Goal: Information Seeking & Learning: Find specific fact

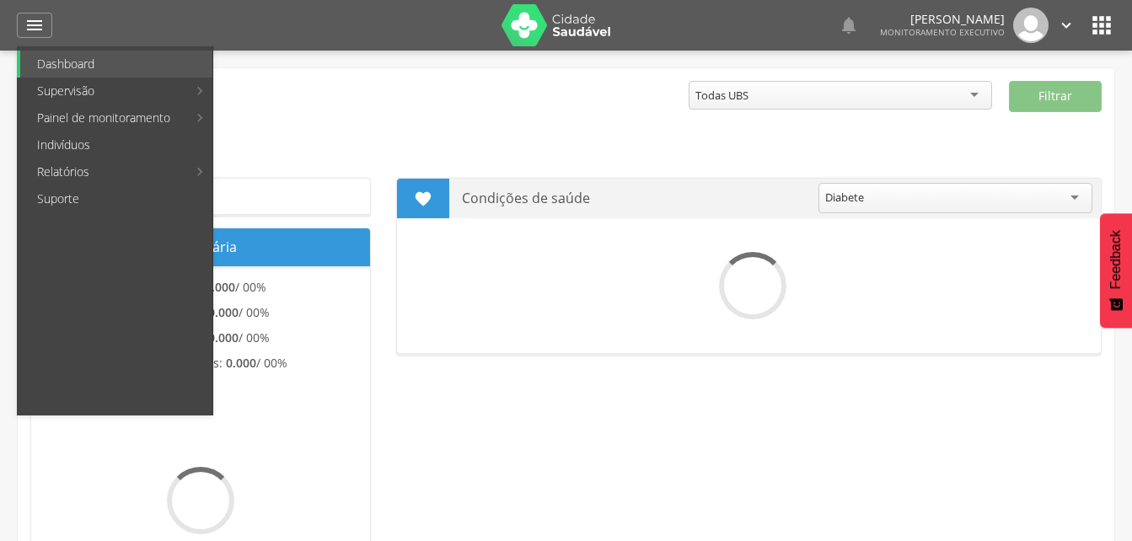
click at [58, 144] on link "Indivíduos" at bounding box center [116, 144] width 192 height 27
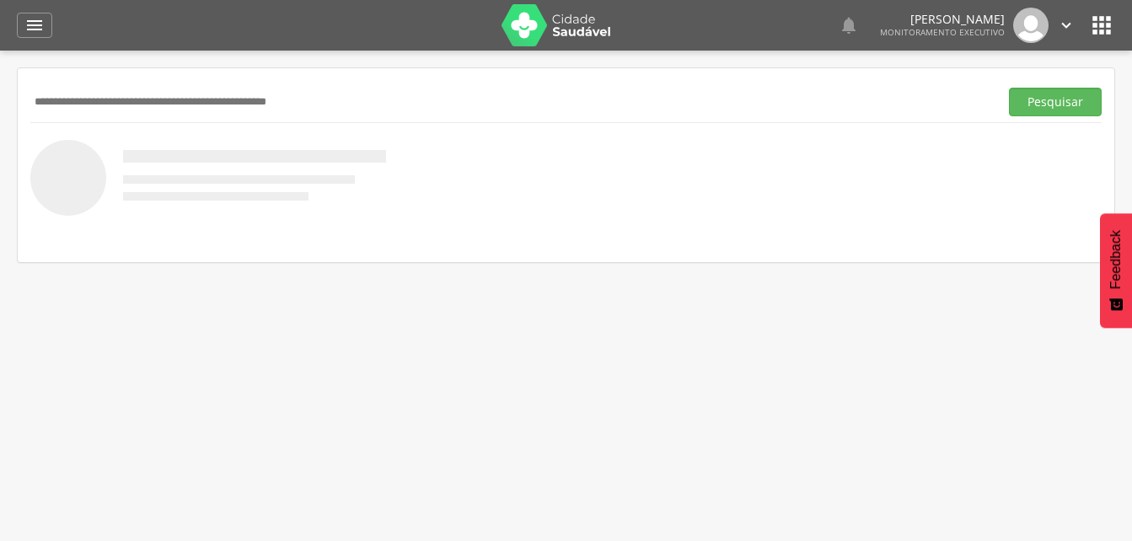
click at [61, 100] on input "text" at bounding box center [511, 102] width 962 height 29
type input "**********"
click at [1069, 110] on button "Pesquisar" at bounding box center [1055, 102] width 93 height 29
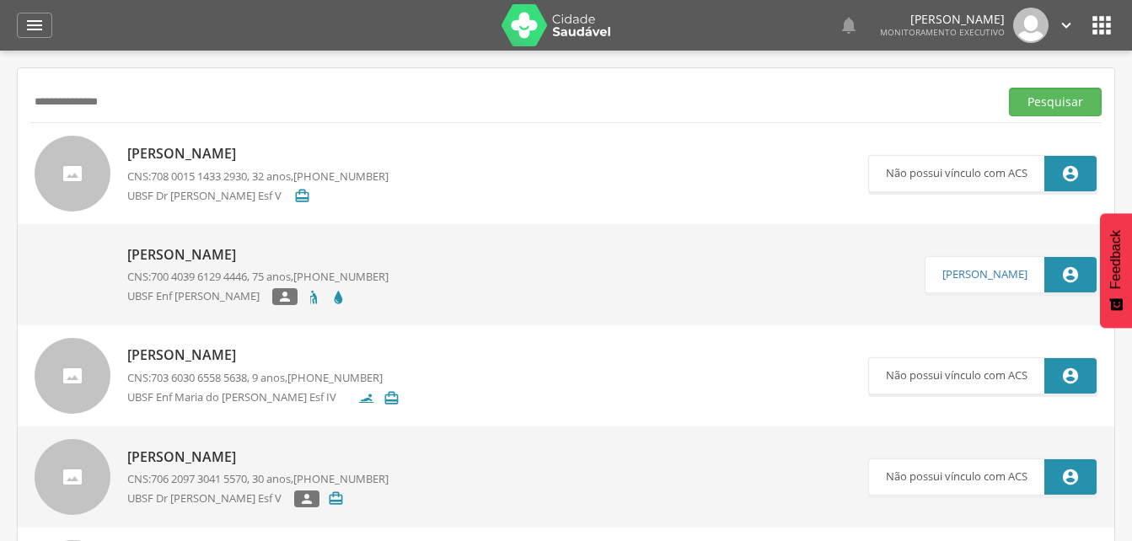
click at [228, 256] on p "[PERSON_NAME]" at bounding box center [257, 254] width 261 height 19
type input "**********"
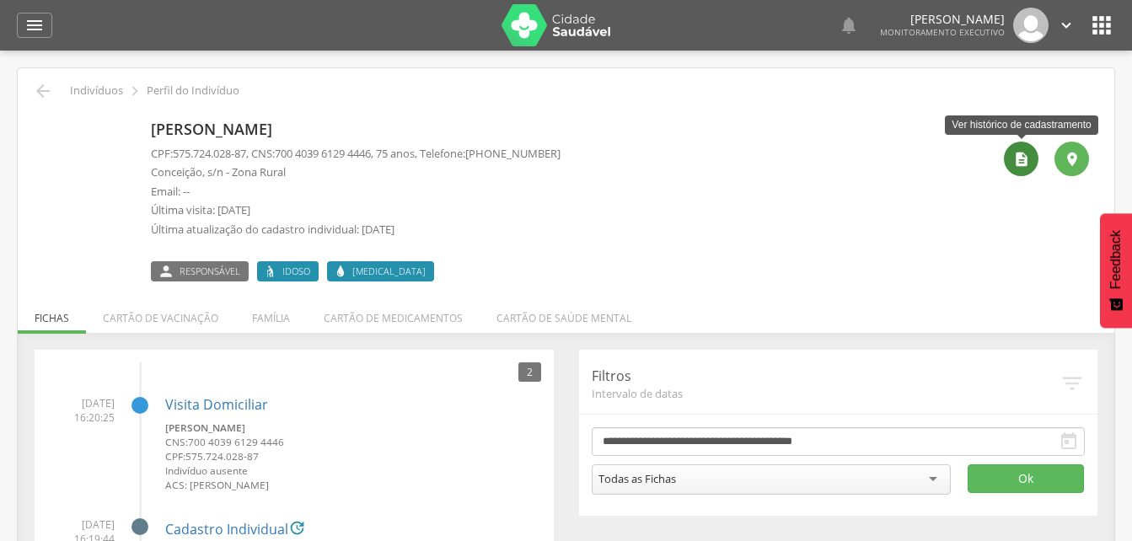
click at [1017, 164] on icon "" at bounding box center [1021, 159] width 17 height 17
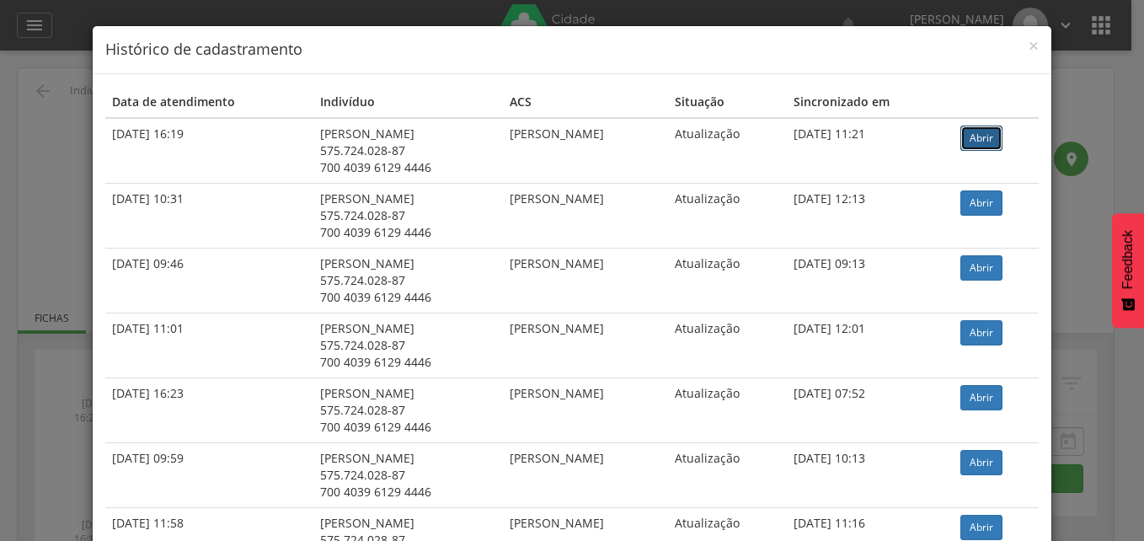
click at [987, 135] on link "Abrir" at bounding box center [982, 138] width 42 height 25
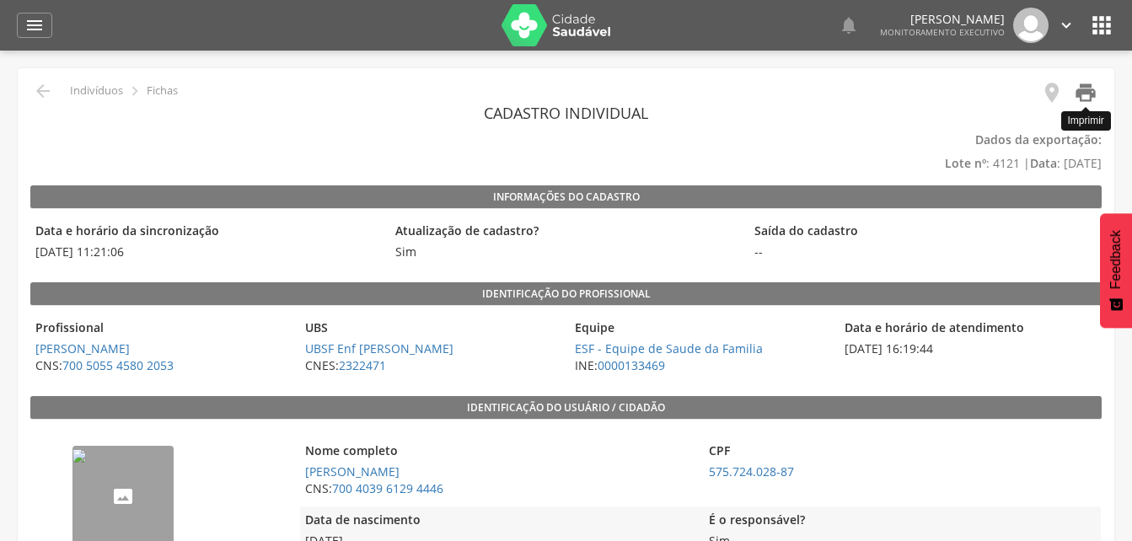
click at [1076, 83] on icon "" at bounding box center [1086, 93] width 24 height 24
click at [30, 23] on icon "" at bounding box center [34, 25] width 20 height 20
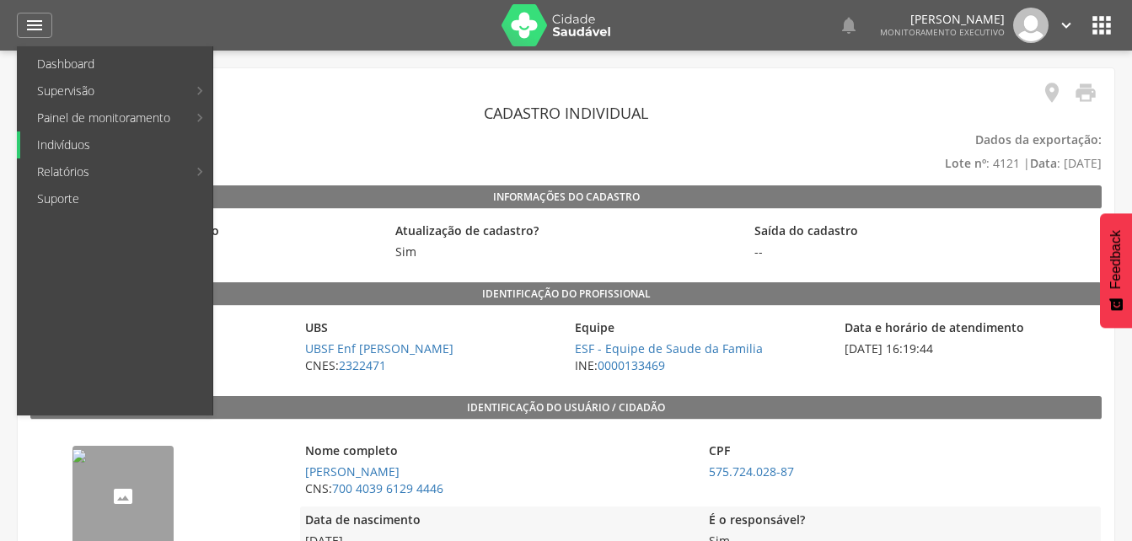
click at [59, 149] on link "Indivíduos" at bounding box center [116, 144] width 192 height 27
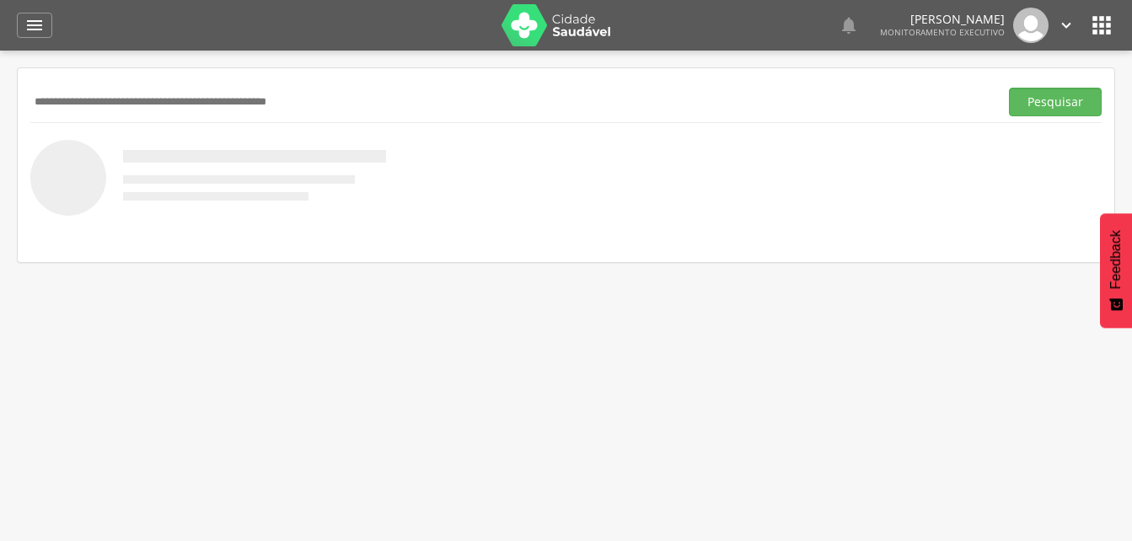
click at [39, 101] on input "text" at bounding box center [511, 102] width 962 height 29
click at [81, 92] on input "text" at bounding box center [511, 102] width 962 height 29
type input "**********"
click at [1049, 102] on button "Pesquisar" at bounding box center [1055, 102] width 93 height 29
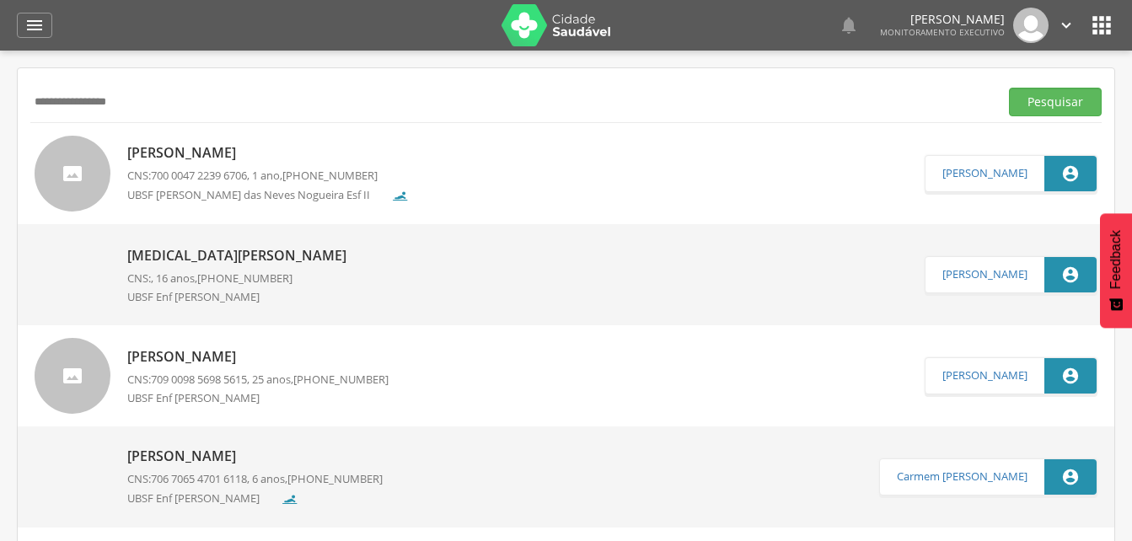
click at [238, 160] on p "Jonathan Benjamim Lima de Sousa" at bounding box center [267, 152] width 281 height 19
type input "**********"
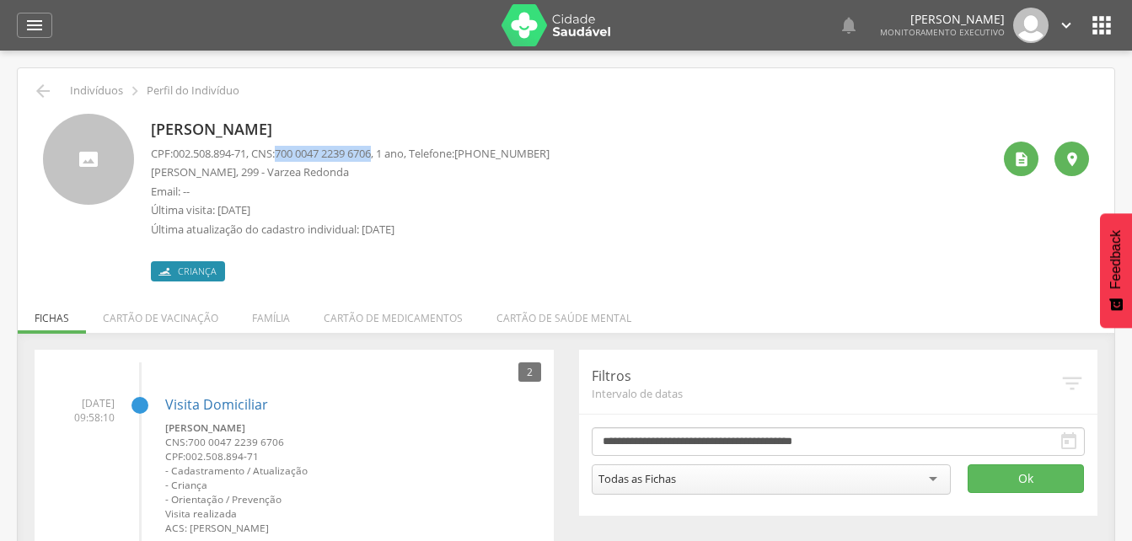
drag, startPoint x: 287, startPoint y: 152, endPoint x: 386, endPoint y: 150, distance: 99.5
click at [371, 150] on span "700 0047 2239 6706" at bounding box center [323, 153] width 96 height 15
drag, startPoint x: 386, startPoint y: 150, endPoint x: 372, endPoint y: 151, distance: 14.4
copy span "700 0047 2239 6706"
click at [269, 314] on li "Família" at bounding box center [271, 314] width 72 height 40
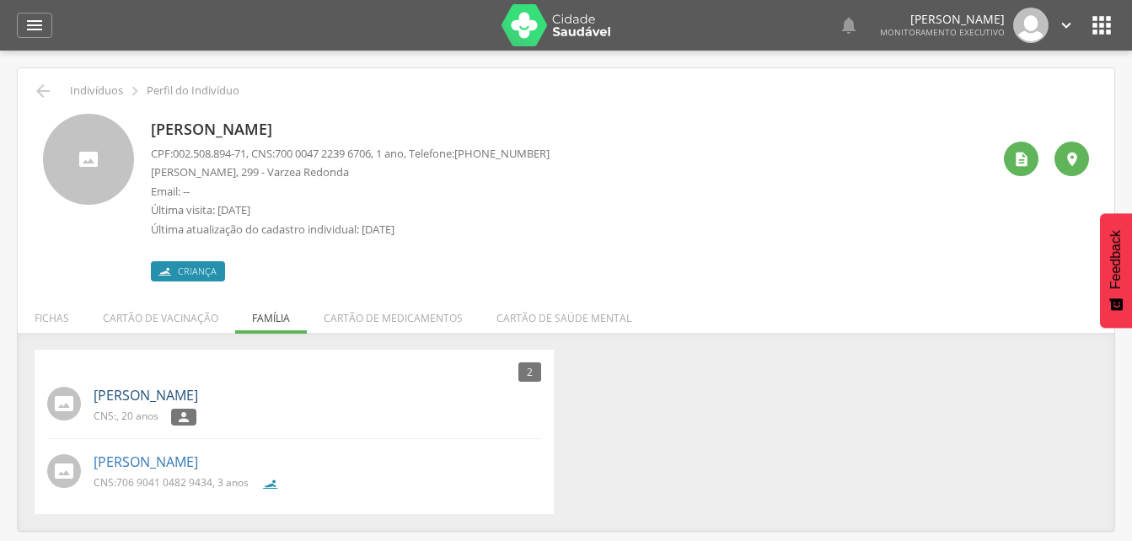
click at [138, 396] on link "Pamela Karine Sousa de Assis" at bounding box center [146, 395] width 105 height 19
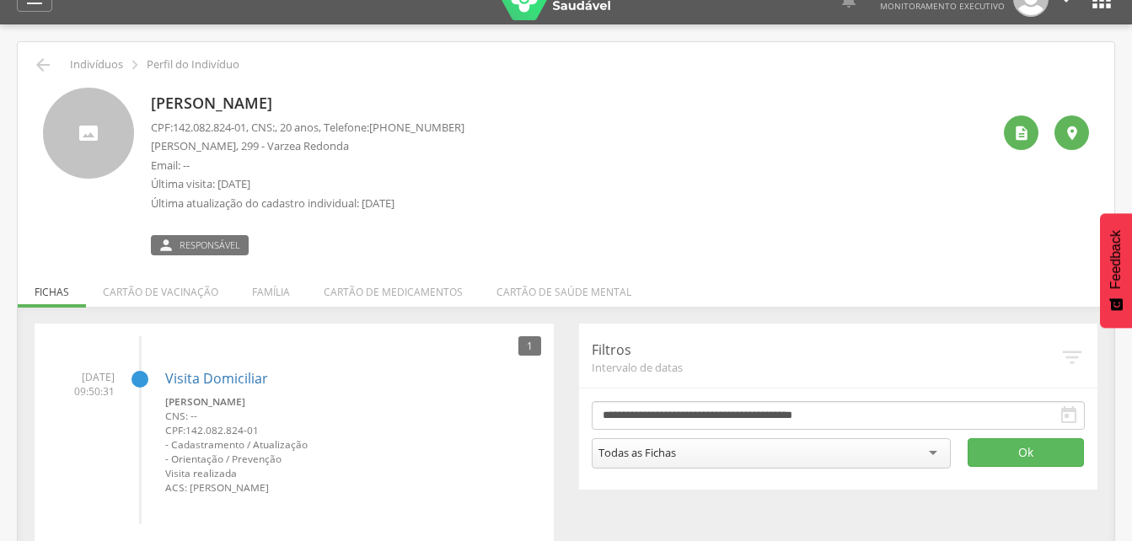
scroll to position [51, 0]
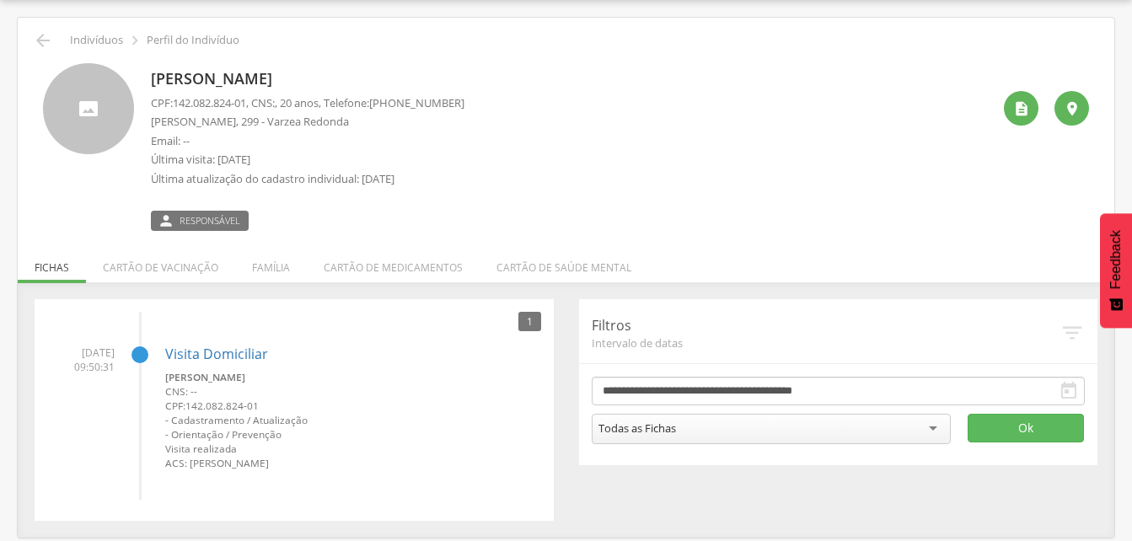
drag, startPoint x: 407, startPoint y: 100, endPoint x: 487, endPoint y: 99, distance: 80.1
click at [487, 99] on div "Pamela Karine Sousa de Assis CPF: 142.082.824-01 , CNS: , 20 anos, Telefone: (8…" at bounding box center [571, 147] width 840 height 168
click at [268, 265] on li "Família" at bounding box center [271, 264] width 72 height 40
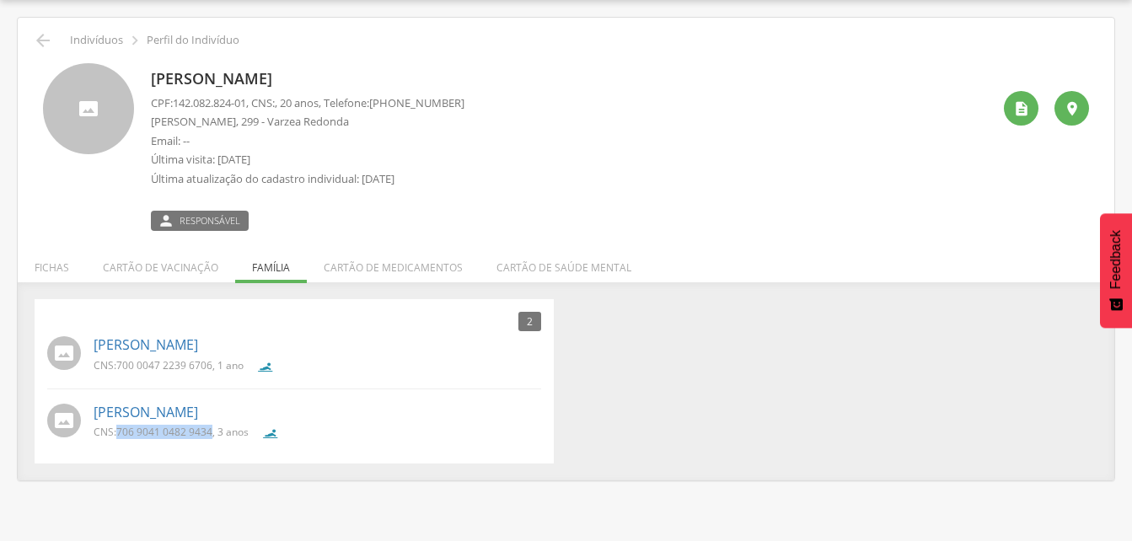
drag, startPoint x: 117, startPoint y: 429, endPoint x: 212, endPoint y: 433, distance: 94.5
click at [212, 433] on p "CNS: 706 9041 0482 9434 , 3 anos" at bounding box center [171, 432] width 155 height 14
drag, startPoint x: 212, startPoint y: 433, endPoint x: 200, endPoint y: 433, distance: 11.8
copy span "706 9041 0482 9434"
click at [48, 42] on icon "" at bounding box center [43, 40] width 20 height 20
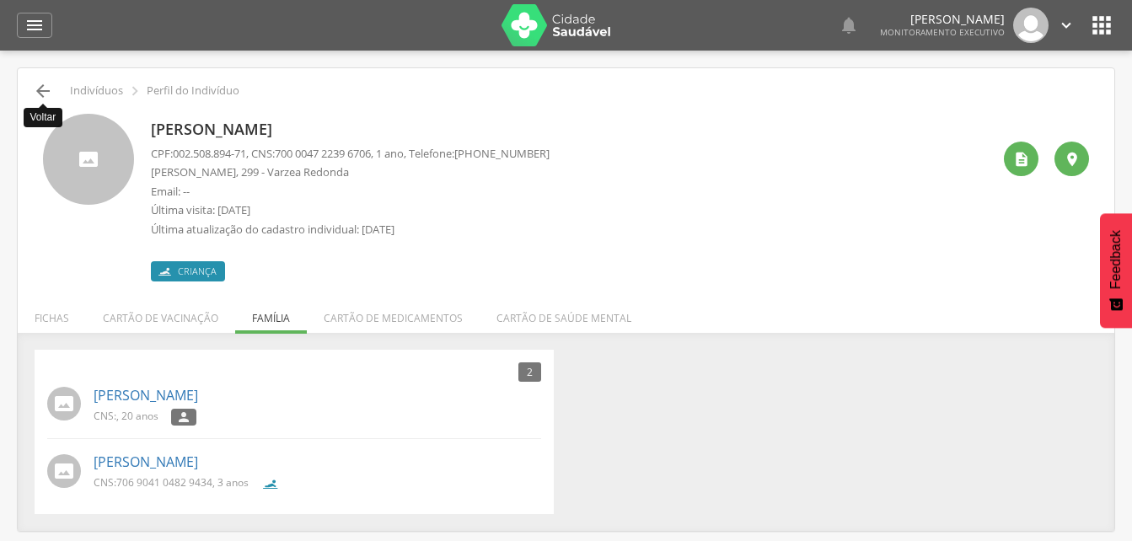
click at [45, 91] on icon "" at bounding box center [43, 91] width 20 height 20
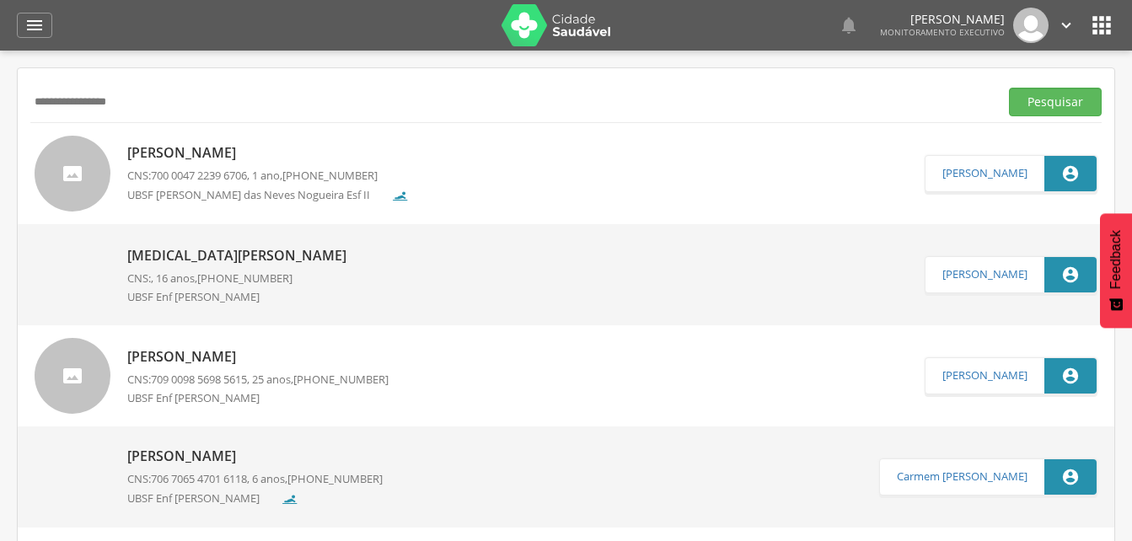
click at [162, 108] on input "**********" at bounding box center [511, 102] width 962 height 29
type input "*"
click at [32, 97] on input "text" at bounding box center [511, 102] width 962 height 29
click at [252, 155] on p "Jonathan Benjamim Lima de Sousa" at bounding box center [267, 152] width 281 height 19
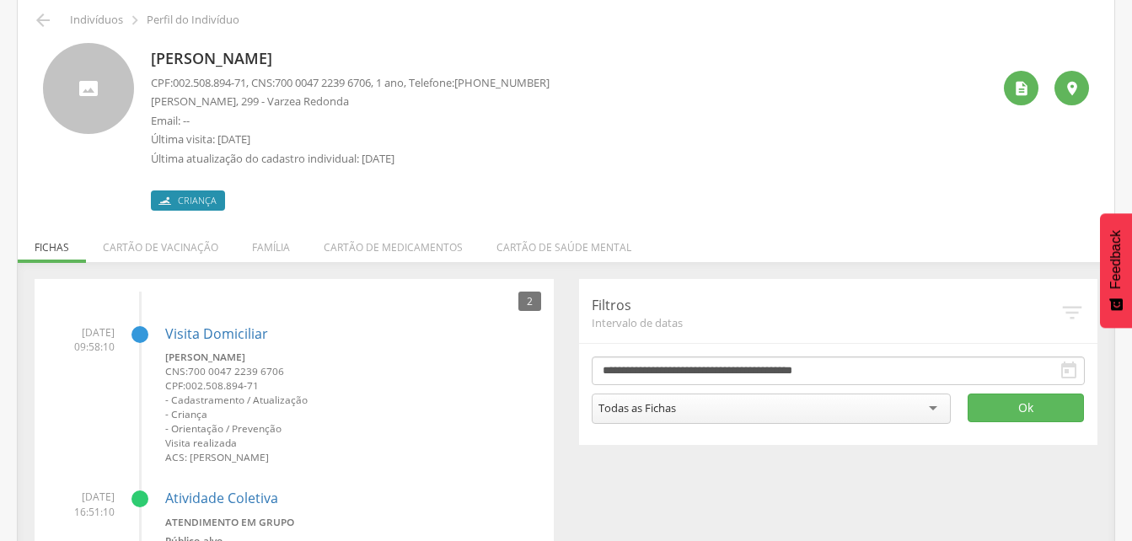
scroll to position [169, 0]
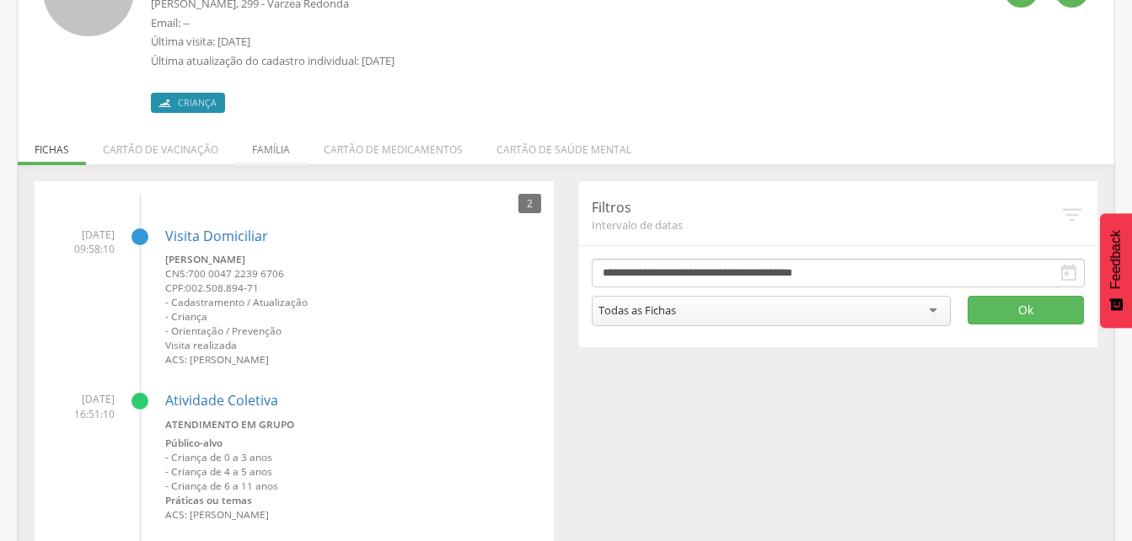
click at [279, 147] on li "Família" at bounding box center [271, 146] width 72 height 40
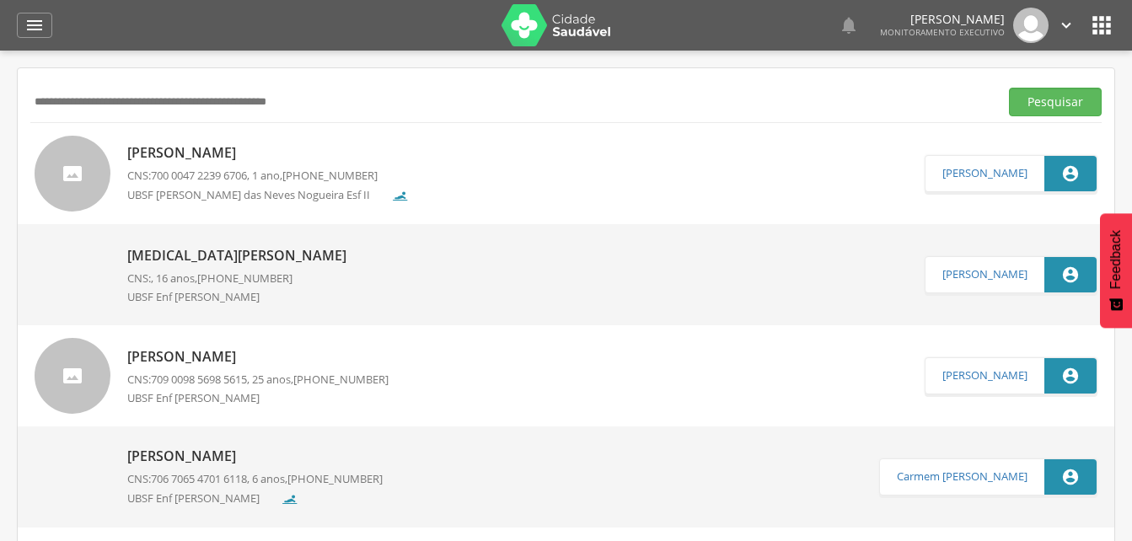
click at [79, 93] on input "text" at bounding box center [511, 102] width 962 height 29
type input "**********"
click at [1048, 103] on button "Pesquisar" at bounding box center [1055, 102] width 93 height 29
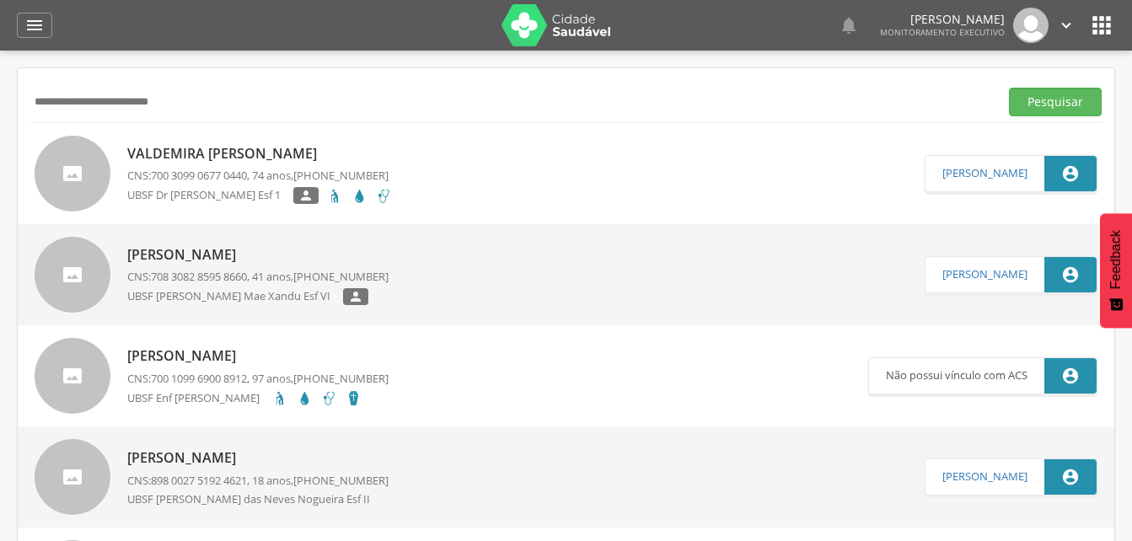
click at [165, 163] on div "Valdemira Alexandre da Mata CNS: 700 3099 0677 0440 , 74 anos, (83) 99859-6457 …" at bounding box center [259, 174] width 265 height 70
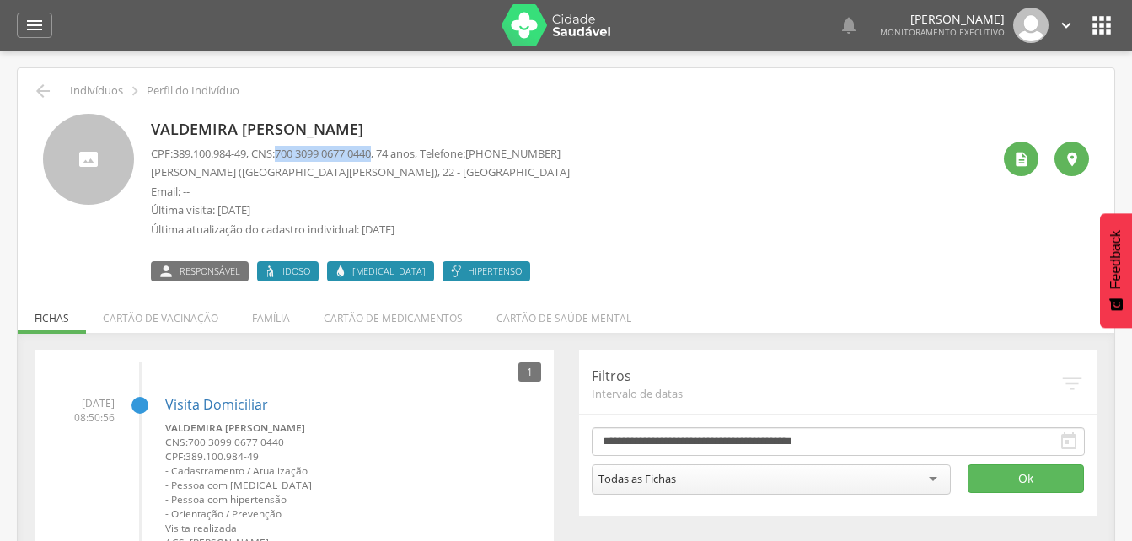
drag, startPoint x: 285, startPoint y: 148, endPoint x: 389, endPoint y: 155, distance: 104.7
click at [389, 155] on p "CPF: 389.100.984-49 , CNS: 700 3099 0677 0440 , 74 anos, Telefone: (83) 99859-6…" at bounding box center [360, 154] width 419 height 16
drag, startPoint x: 389, startPoint y: 155, endPoint x: 347, endPoint y: 154, distance: 42.1
copy p "700 3099 0677 0440"
click at [28, 28] on icon "" at bounding box center [34, 25] width 20 height 20
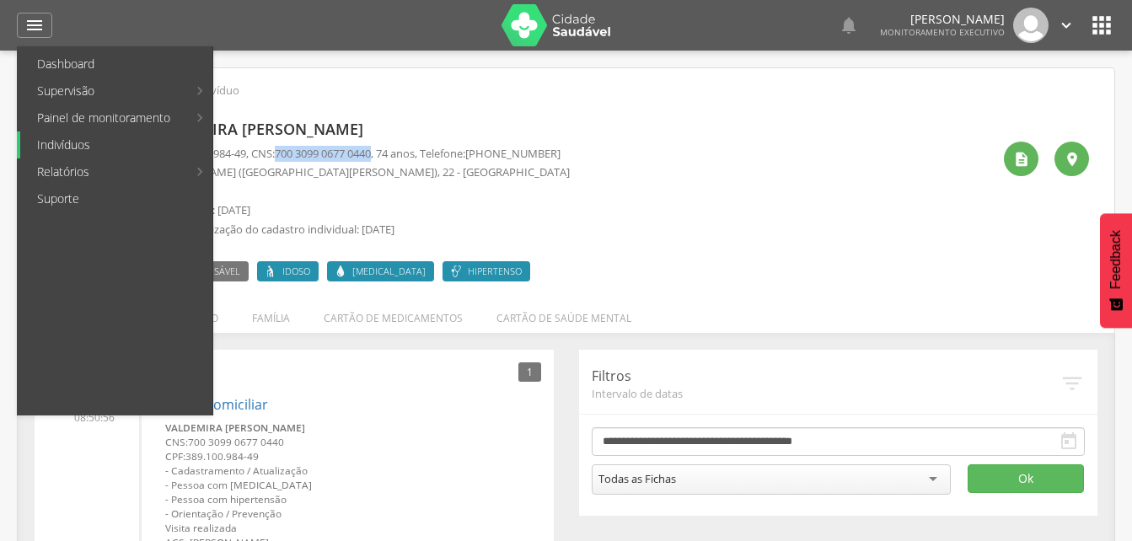
click at [83, 145] on link "Indivíduos" at bounding box center [116, 144] width 192 height 27
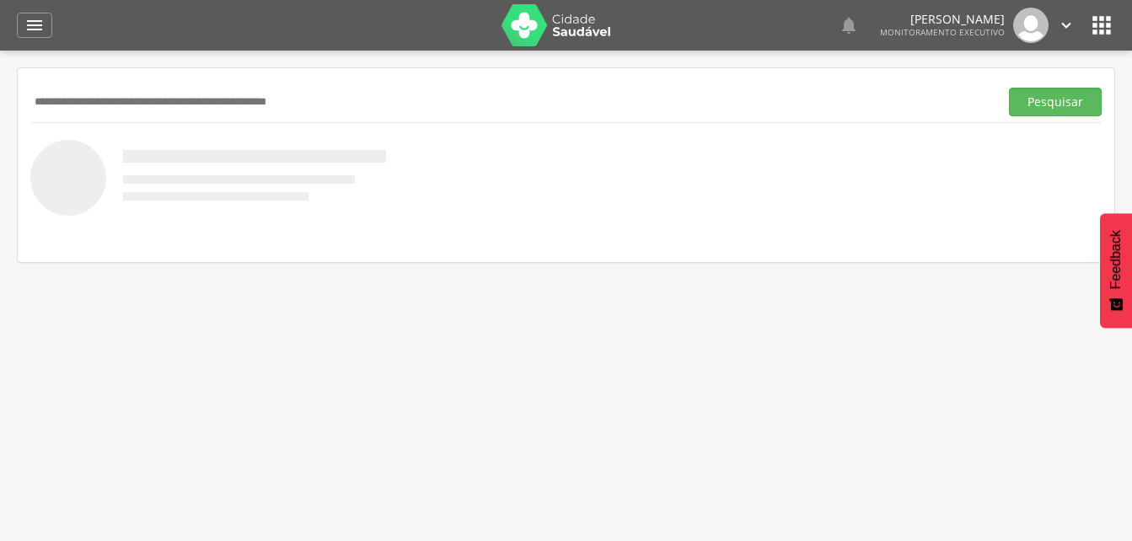
click at [83, 111] on input "text" at bounding box center [511, 102] width 962 height 29
click at [1048, 100] on button "Pesquisar" at bounding box center [1055, 102] width 93 height 29
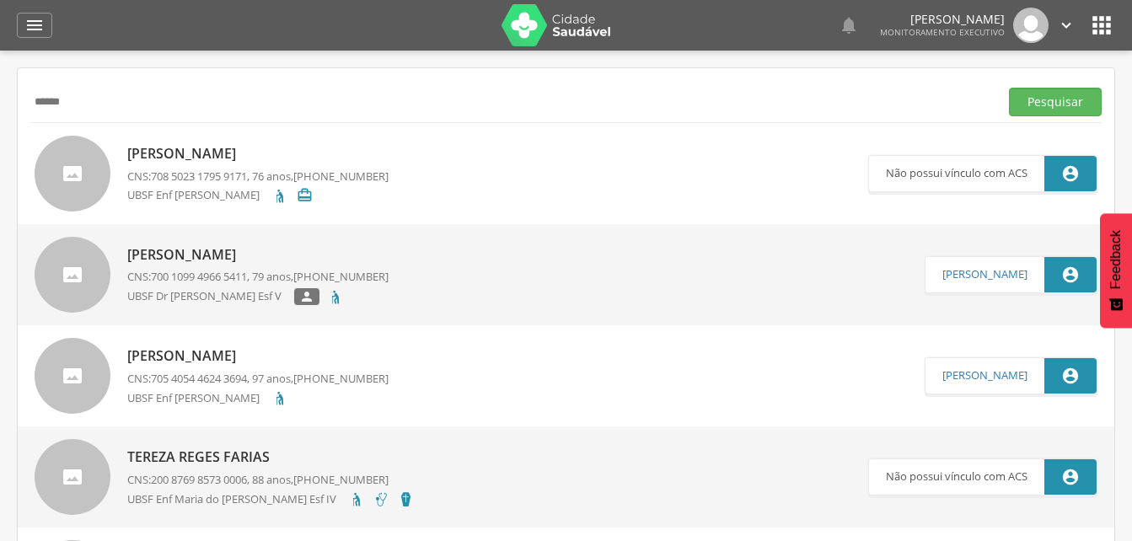
click at [77, 103] on input "******" at bounding box center [511, 102] width 962 height 29
click at [1043, 96] on button "Pesquisar" at bounding box center [1055, 102] width 93 height 29
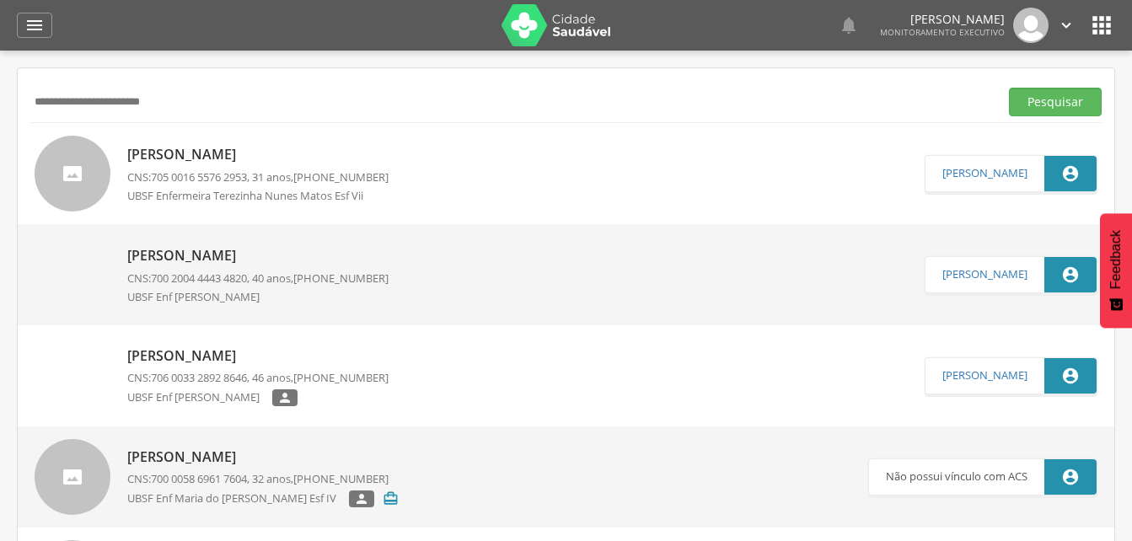
click at [66, 104] on input "**********" at bounding box center [511, 102] width 962 height 29
click at [1040, 101] on button "Pesquisar" at bounding box center [1055, 102] width 93 height 29
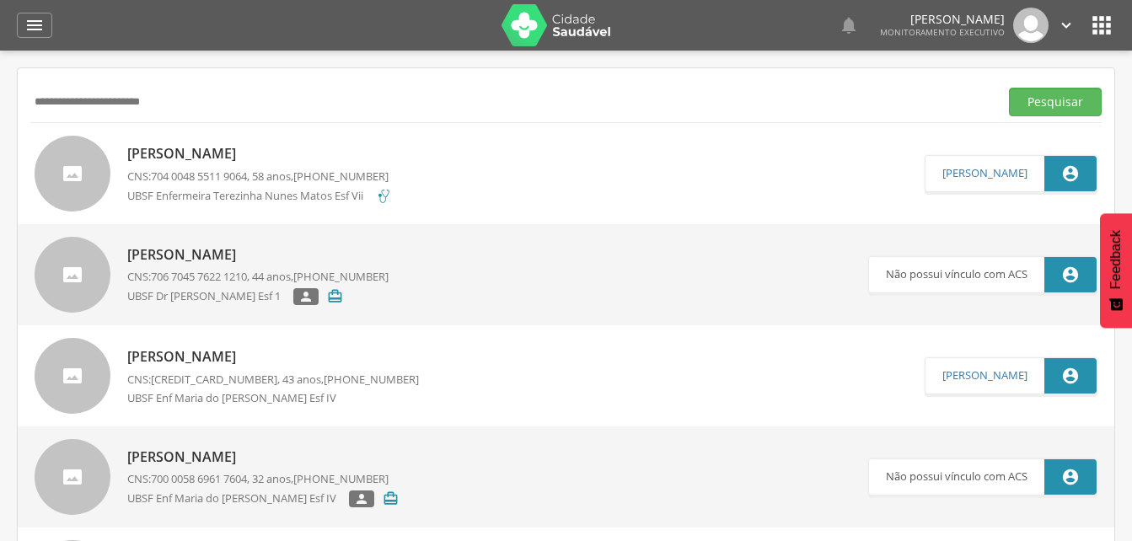
click at [203, 99] on input "**********" at bounding box center [511, 102] width 962 height 29
type input "*"
click at [50, 94] on input "text" at bounding box center [511, 102] width 962 height 29
type input "**********"
drag, startPoint x: 1065, startPoint y: 101, endPoint x: 851, endPoint y: 187, distance: 230.7
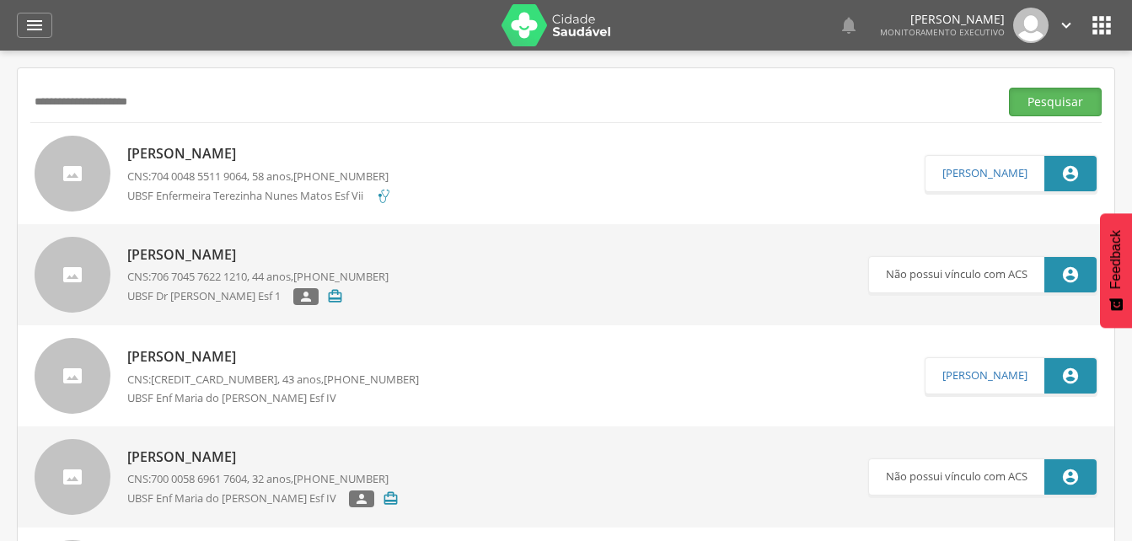
click at [1065, 101] on button "Pesquisar" at bounding box center [1055, 102] width 93 height 29
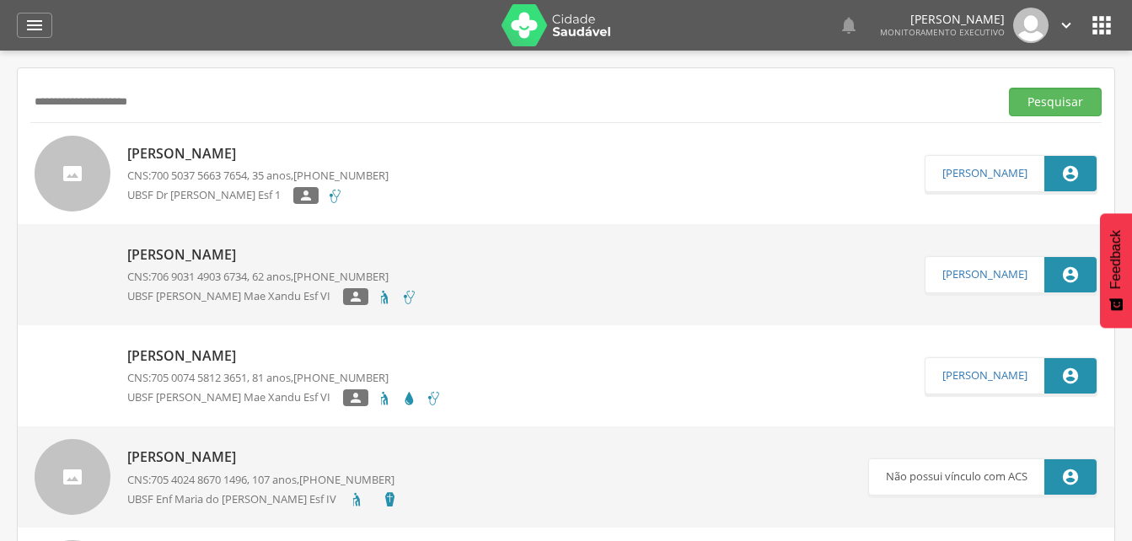
click at [239, 152] on p "Valéria Maria de Jesus Silva" at bounding box center [257, 153] width 261 height 19
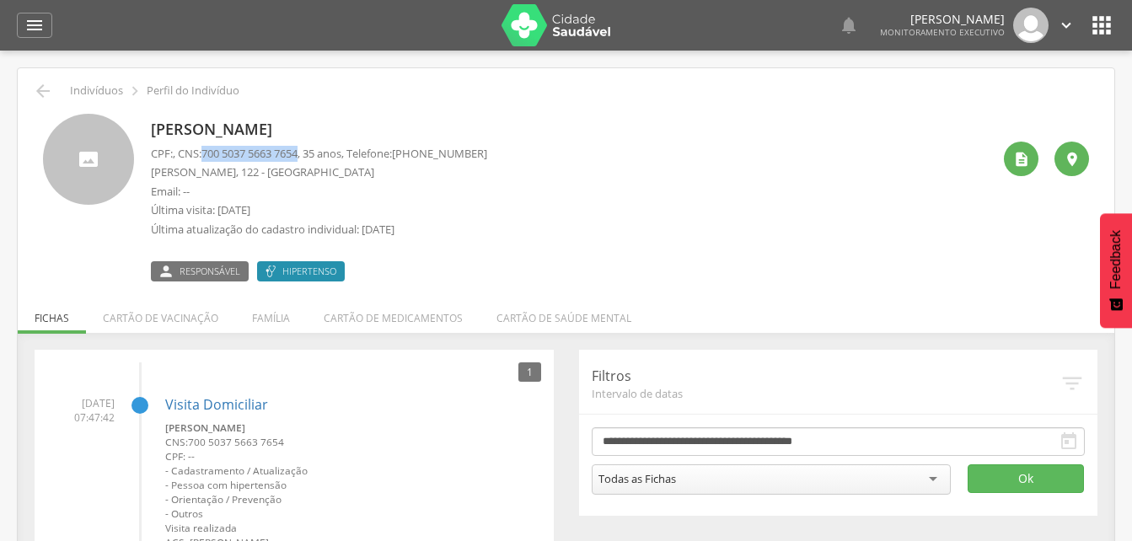
drag, startPoint x: 209, startPoint y: 151, endPoint x: 311, endPoint y: 151, distance: 102.0
click at [311, 151] on p "CPF: , CNS: 700 5037 5663 7654 , 35 anos, Telefone: (83) 99999-9999" at bounding box center [319, 154] width 336 height 16
drag, startPoint x: 311, startPoint y: 151, endPoint x: 289, endPoint y: 153, distance: 22.0
copy span "700 5037 5663 7654"
click at [487, 214] on p "Última visita: 26/08/2025" at bounding box center [319, 210] width 336 height 16
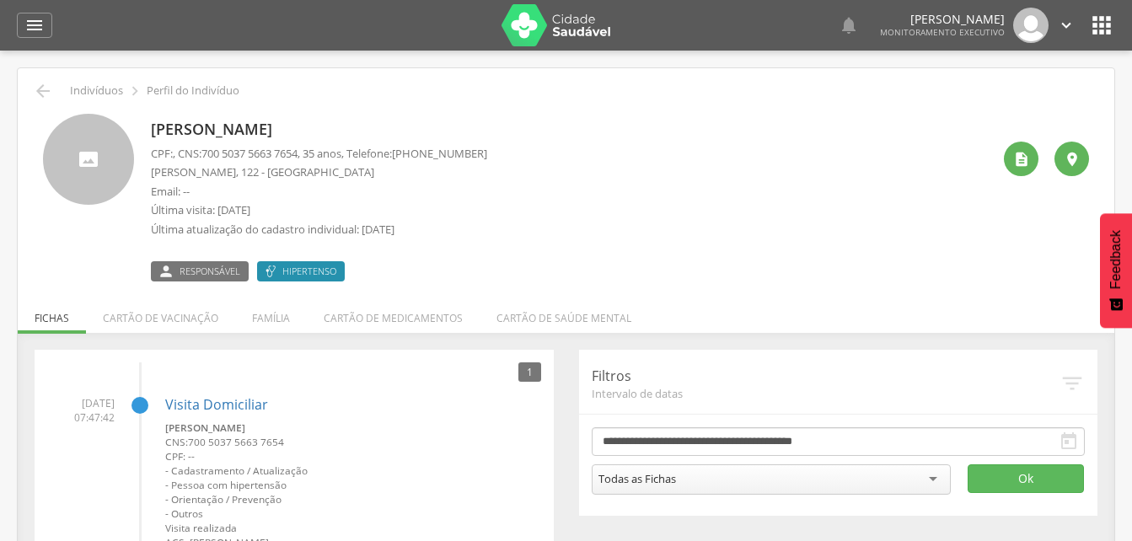
click at [576, 154] on div "Valéria Maria de Jesus Silva CPF: , CNS: 700 5037 5663 7654 , 35 anos, Telefone…" at bounding box center [571, 198] width 840 height 168
drag, startPoint x: 530, startPoint y: 121, endPoint x: 530, endPoint y: 130, distance: 9.3
click at [530, 126] on div "Valéria Maria de Jesus Silva CPF: , CNS: 700 5037 5663 7654 , 35 anos, Telefone…" at bounding box center [571, 198] width 840 height 168
